Goal: Contribute content: Add original content to the website for others to see

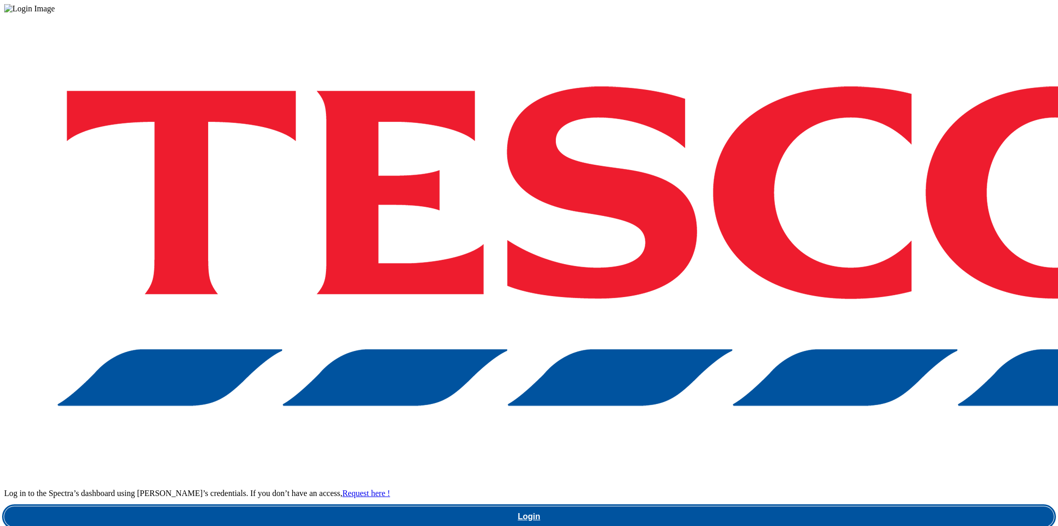
click at [775, 506] on link "Login" at bounding box center [529, 516] width 1050 height 21
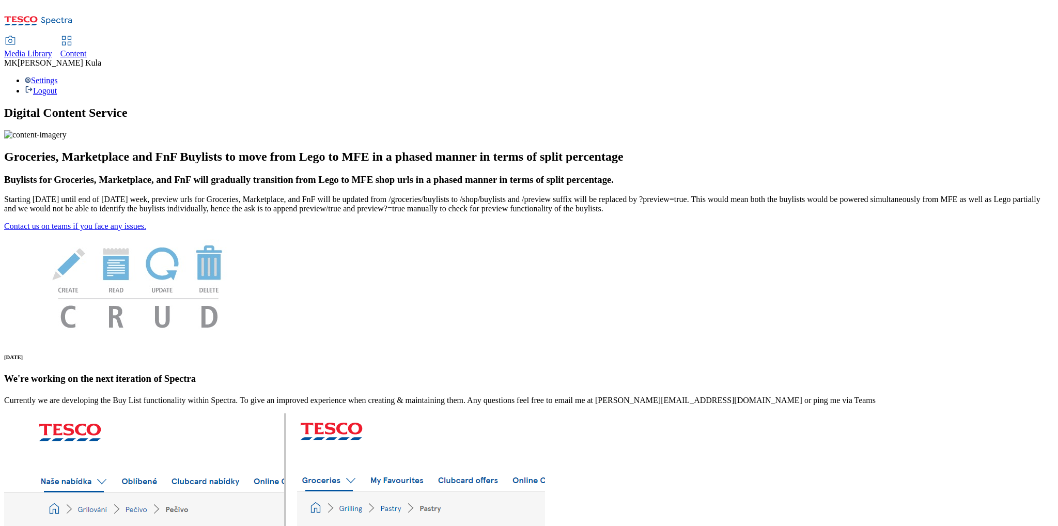
click at [87, 49] on div "Content" at bounding box center [73, 53] width 26 height 9
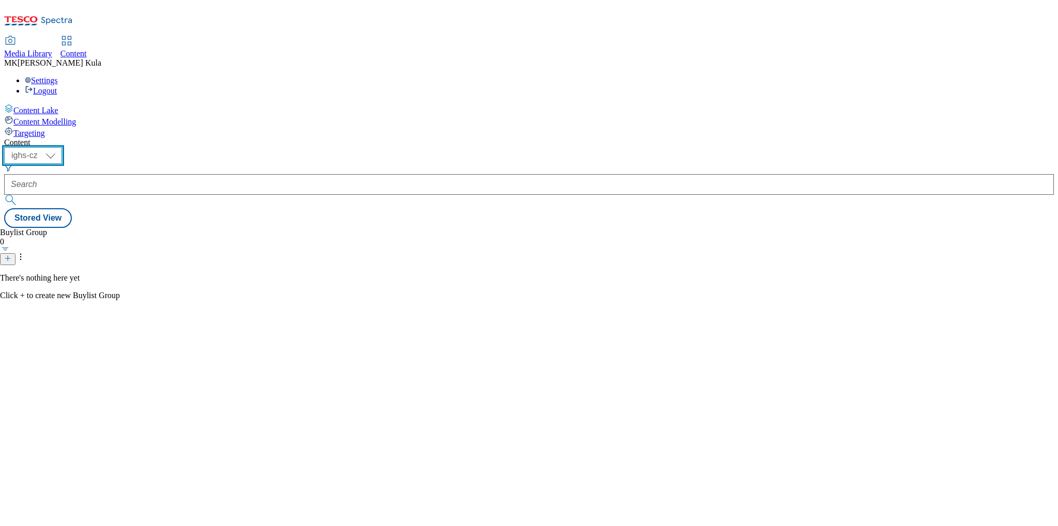
click at [62, 147] on select "ighs-cz ighs-hu ighs-sk" at bounding box center [33, 155] width 58 height 17
click at [87, 49] on div "Content" at bounding box center [73, 53] width 26 height 9
click at [52, 49] on span "Media Library" at bounding box center [28, 53] width 48 height 9
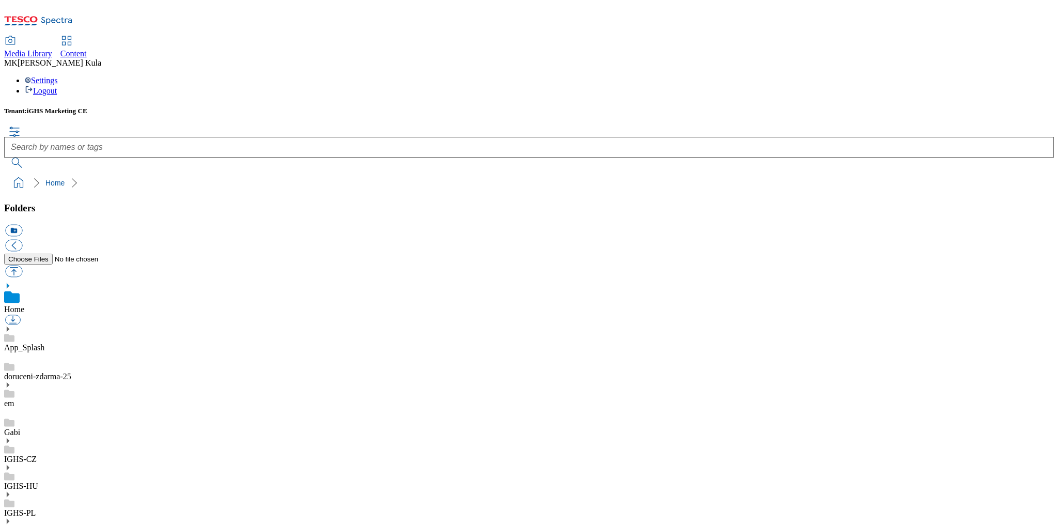
click at [11, 518] on icon at bounding box center [7, 521] width 7 height 7
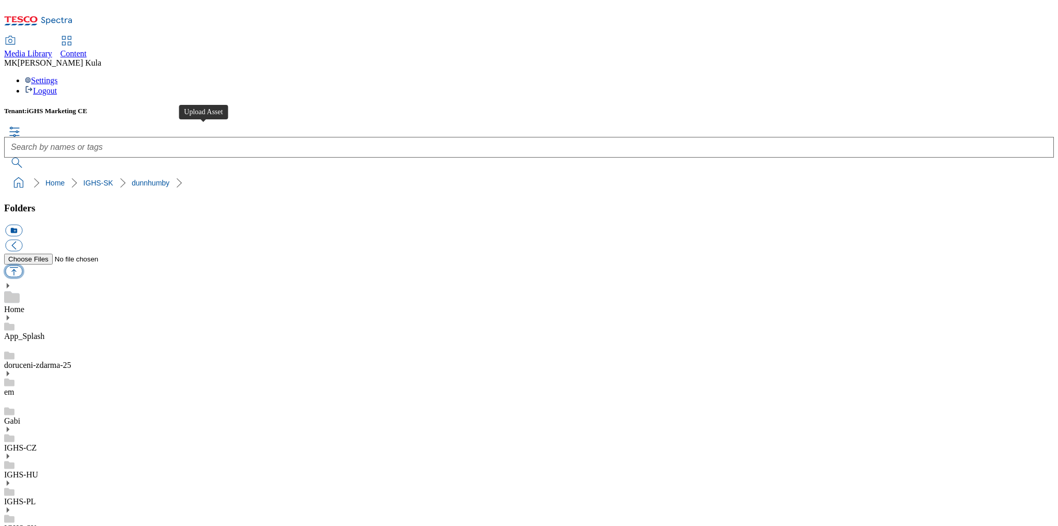
click at [22, 265] on button "button" at bounding box center [13, 271] width 17 height 12
type input "C:\fakepath\SK_BAHLSEN_2560x320px_FSI.jpg"
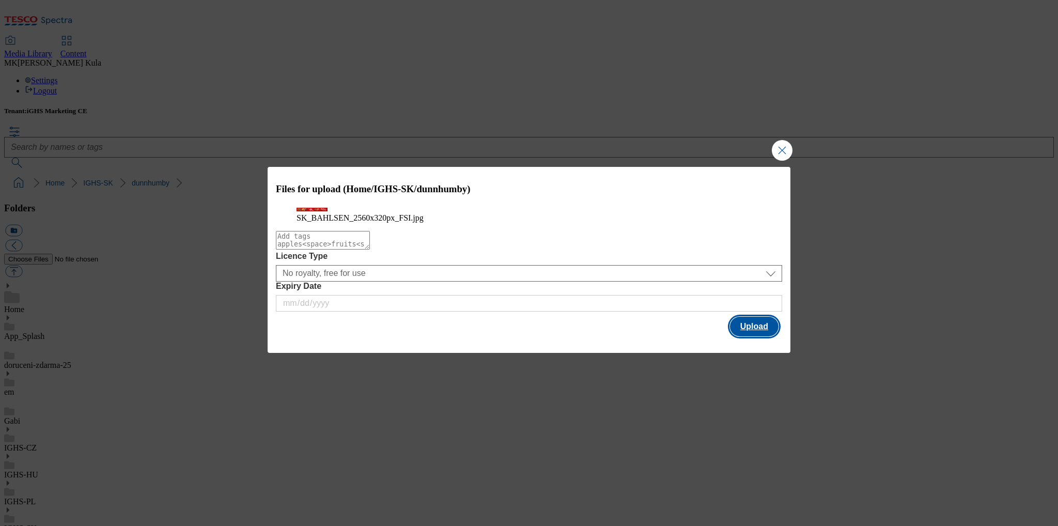
click at [754, 336] on button "Upload" at bounding box center [754, 327] width 49 height 20
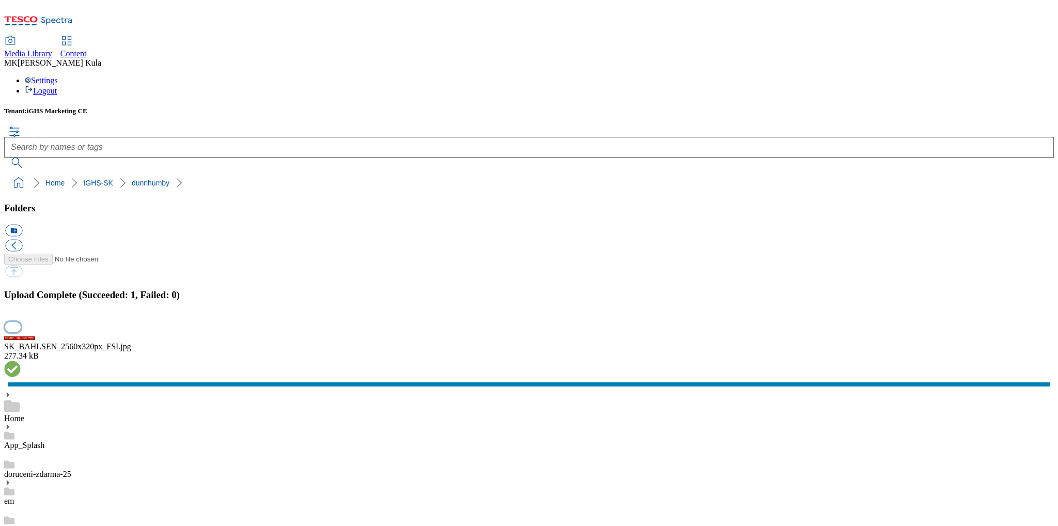
click at [21, 322] on button "button" at bounding box center [12, 327] width 15 height 10
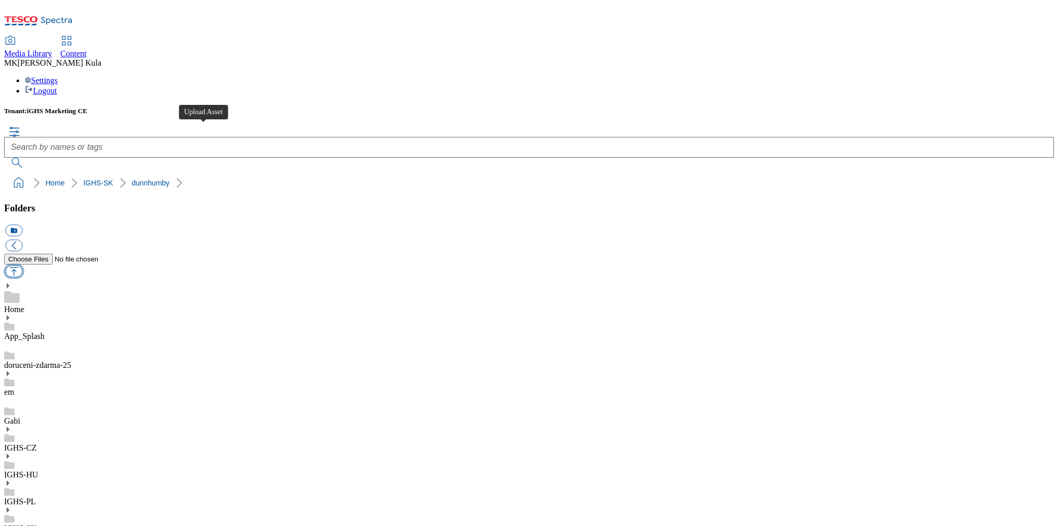
click at [22, 265] on button "button" at bounding box center [13, 271] width 17 height 12
type input "C:\fakepath\EN_BAHLSEN_2560x320px_FSI.jpg"
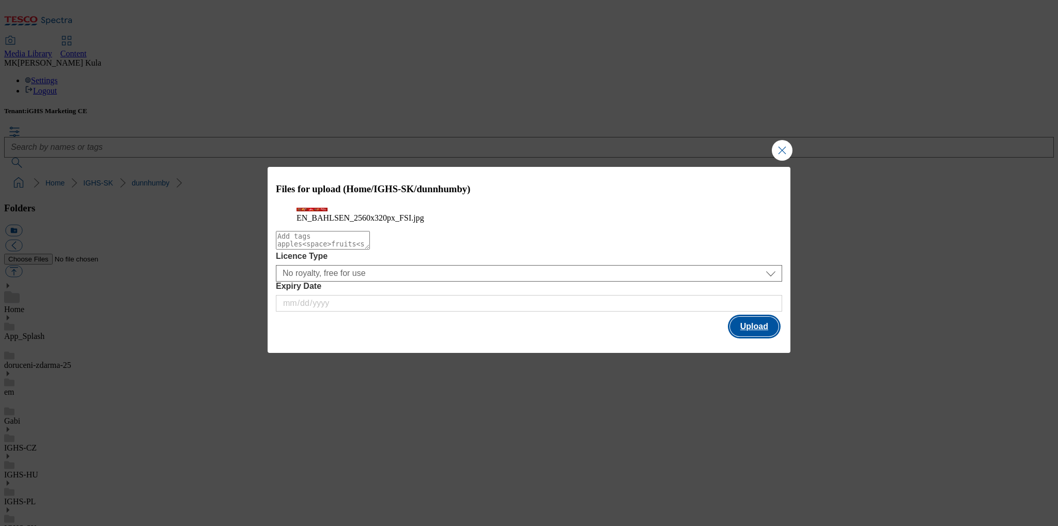
click at [760, 336] on button "Upload" at bounding box center [754, 327] width 49 height 20
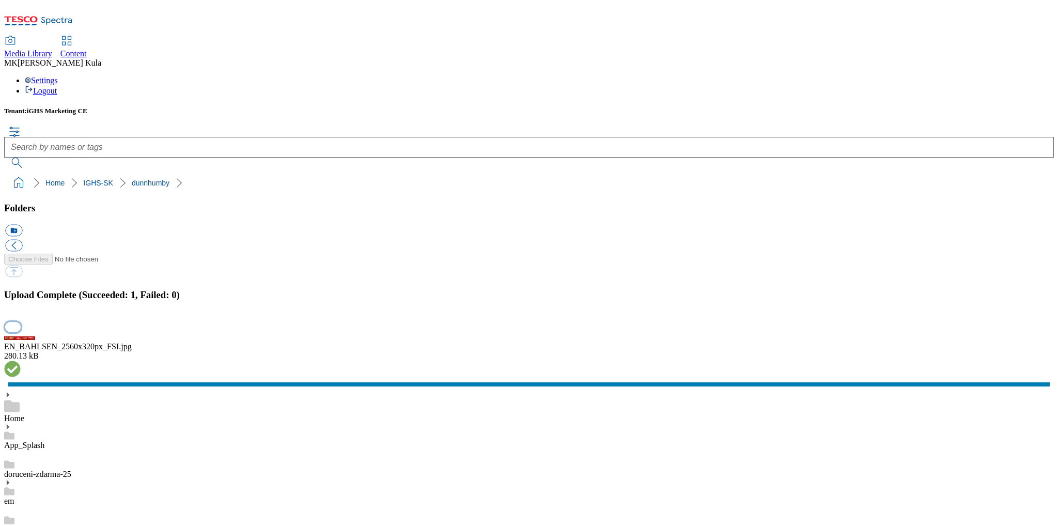
click at [21, 322] on button "button" at bounding box center [12, 327] width 15 height 10
